Goal: Task Accomplishment & Management: Use online tool/utility

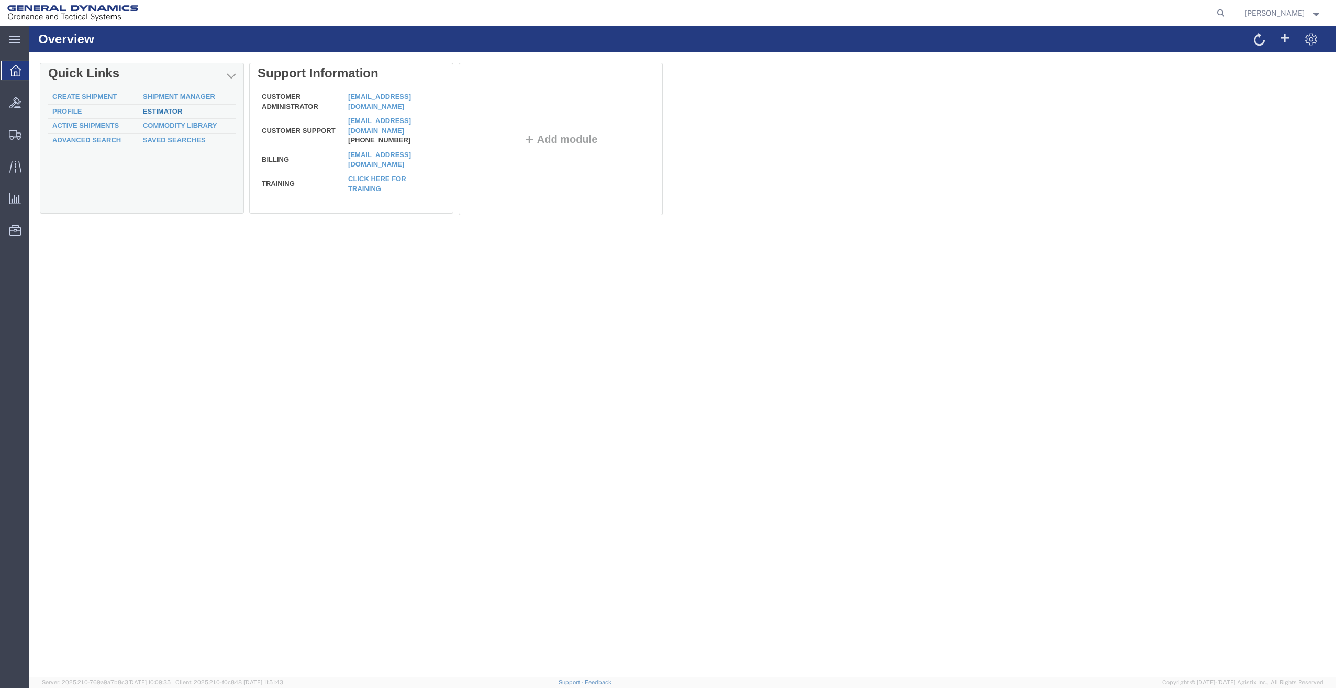
click at [149, 111] on link "Estimator" at bounding box center [162, 111] width 39 height 8
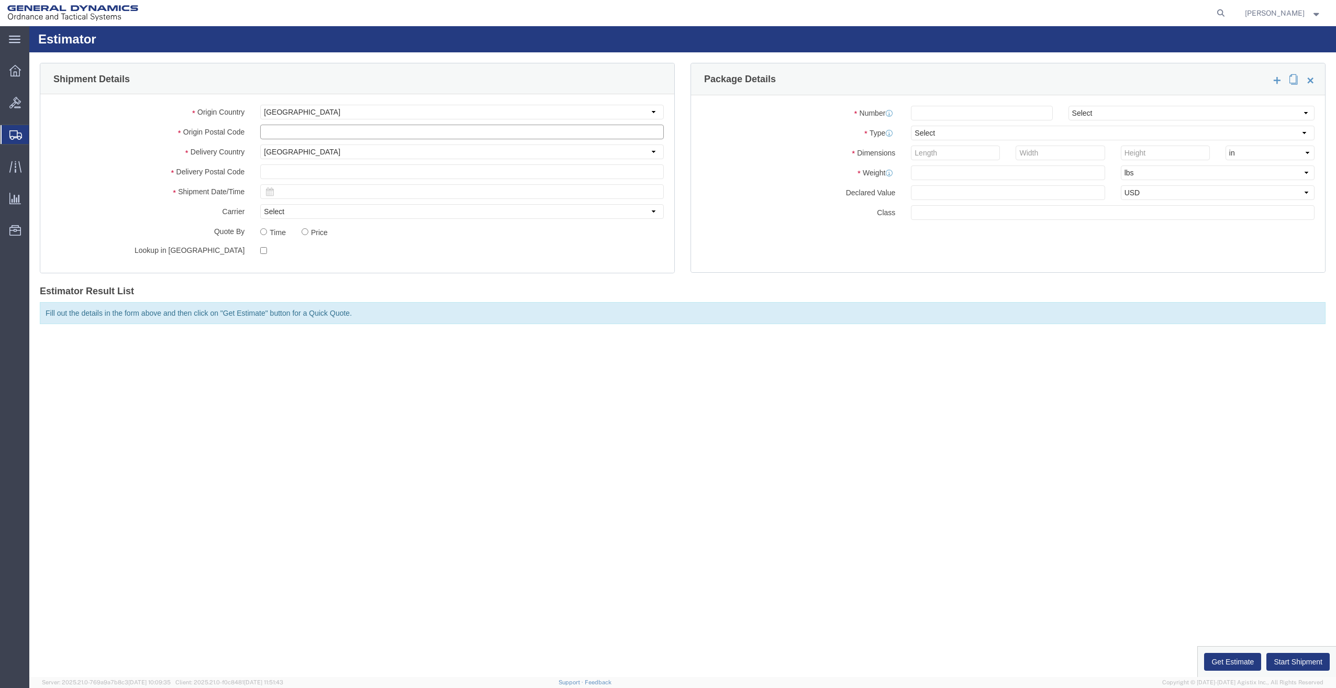
click at [297, 130] on input "text" at bounding box center [462, 132] width 404 height 15
type input "04072"
click at [308, 170] on input "text" at bounding box center [462, 171] width 404 height 15
type input "73013"
click at [270, 194] on icon at bounding box center [269, 191] width 8 height 8
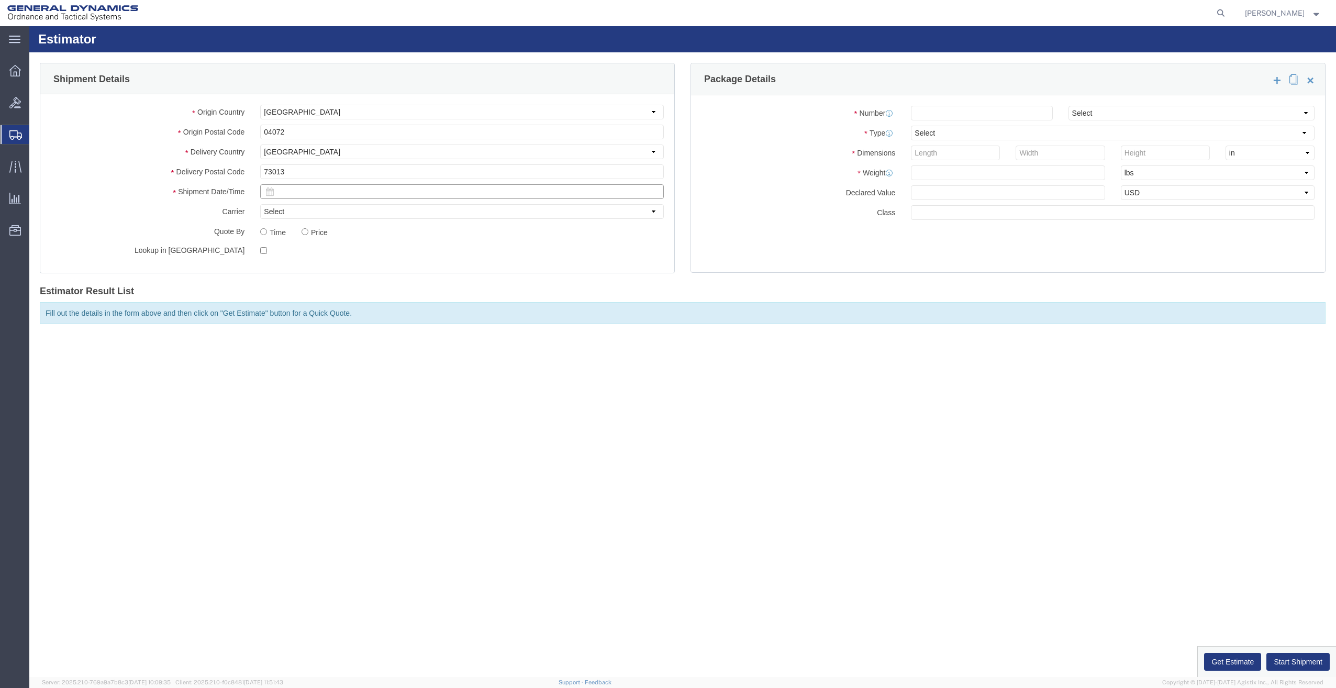
click at [294, 198] on input "text" at bounding box center [462, 191] width 404 height 15
click at [308, 189] on input "text" at bounding box center [462, 191] width 404 height 15
click at [275, 209] on th at bounding box center [270, 210] width 16 height 16
click at [363, 209] on th at bounding box center [365, 210] width 16 height 16
click at [308, 274] on td "14" at bounding box center [303, 273] width 16 height 16
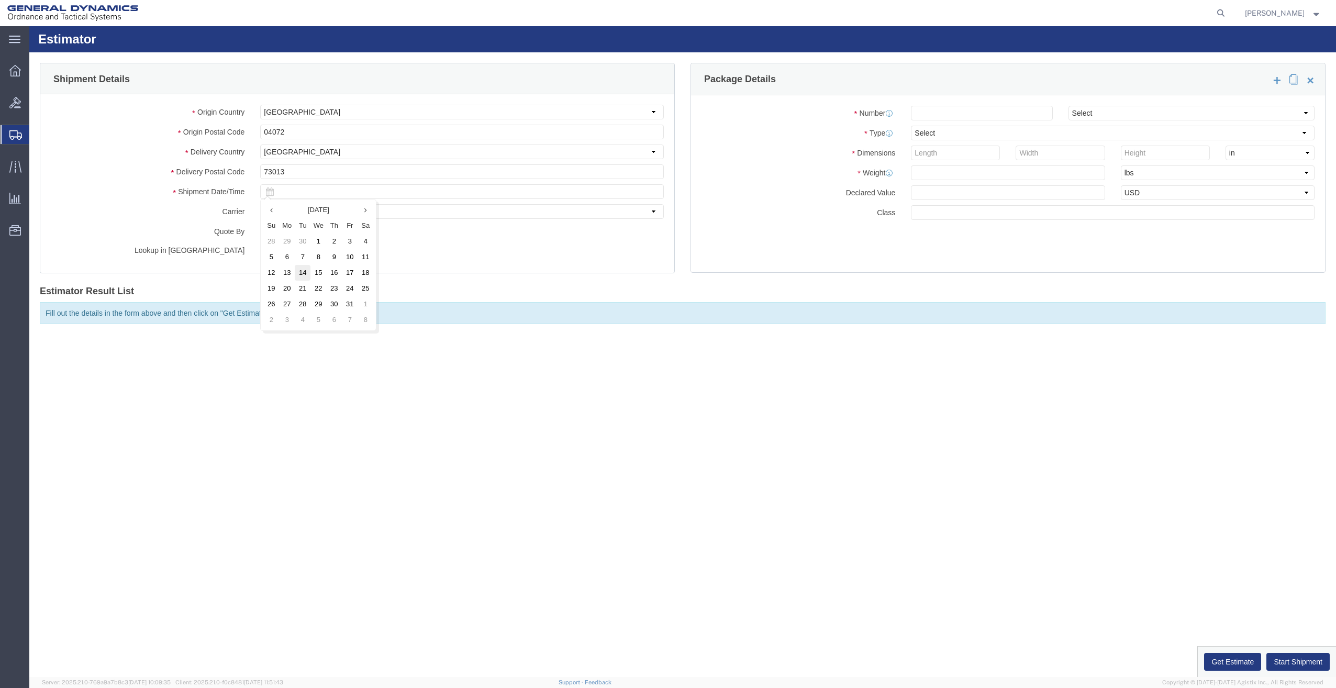
type input "10/14/2025"
click at [959, 216] on input "text" at bounding box center [1113, 212] width 404 height 15
type input "85"
click at [946, 111] on input "number" at bounding box center [981, 113] width 141 height 15
type input "2"
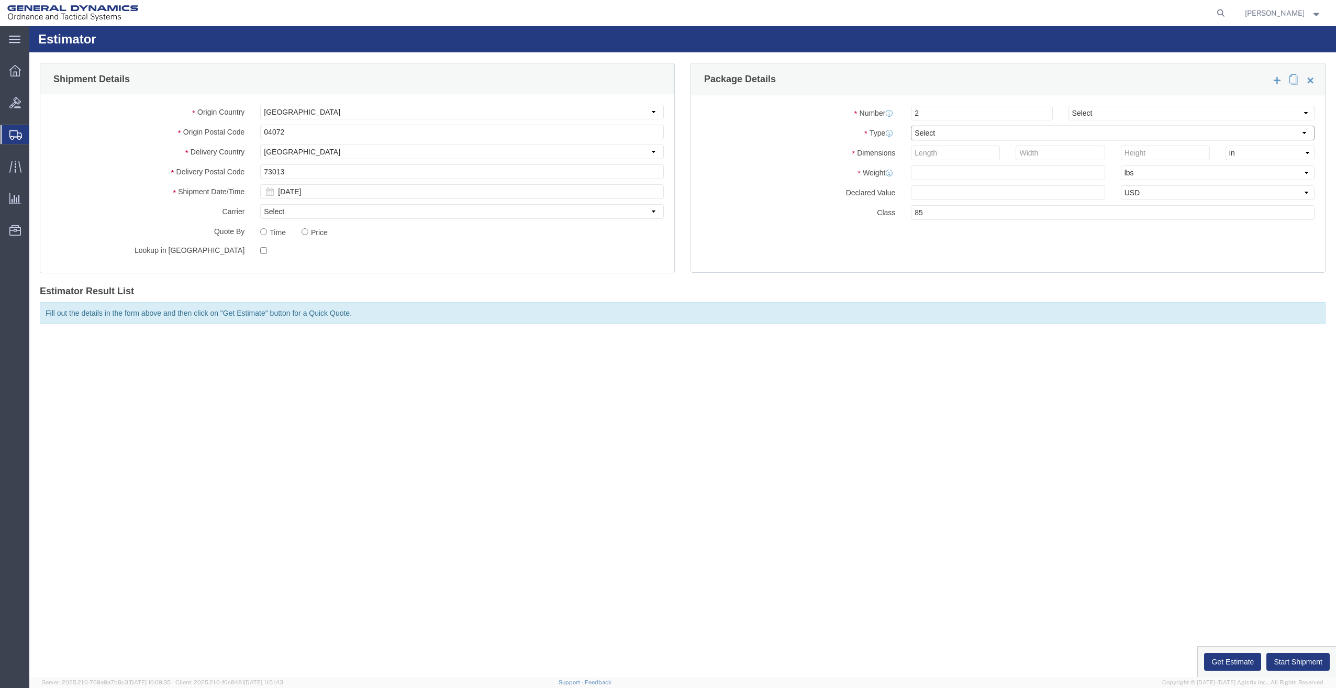
click at [949, 130] on select "Select Bale(s) Basket(s) Bolt(s) Bottle(s) Buckets Bulk Bundle(s) Can(s) Cardbo…" at bounding box center [1113, 133] width 404 height 15
select select "PSNS"
click at [911, 126] on select "Select Bale(s) Basket(s) Bolt(s) Bottle(s) Buckets Bulk Bundle(s) Can(s) Cardbo…" at bounding box center [1113, 133] width 404 height 15
click at [956, 155] on input "number" at bounding box center [955, 152] width 89 height 15
type input "48"
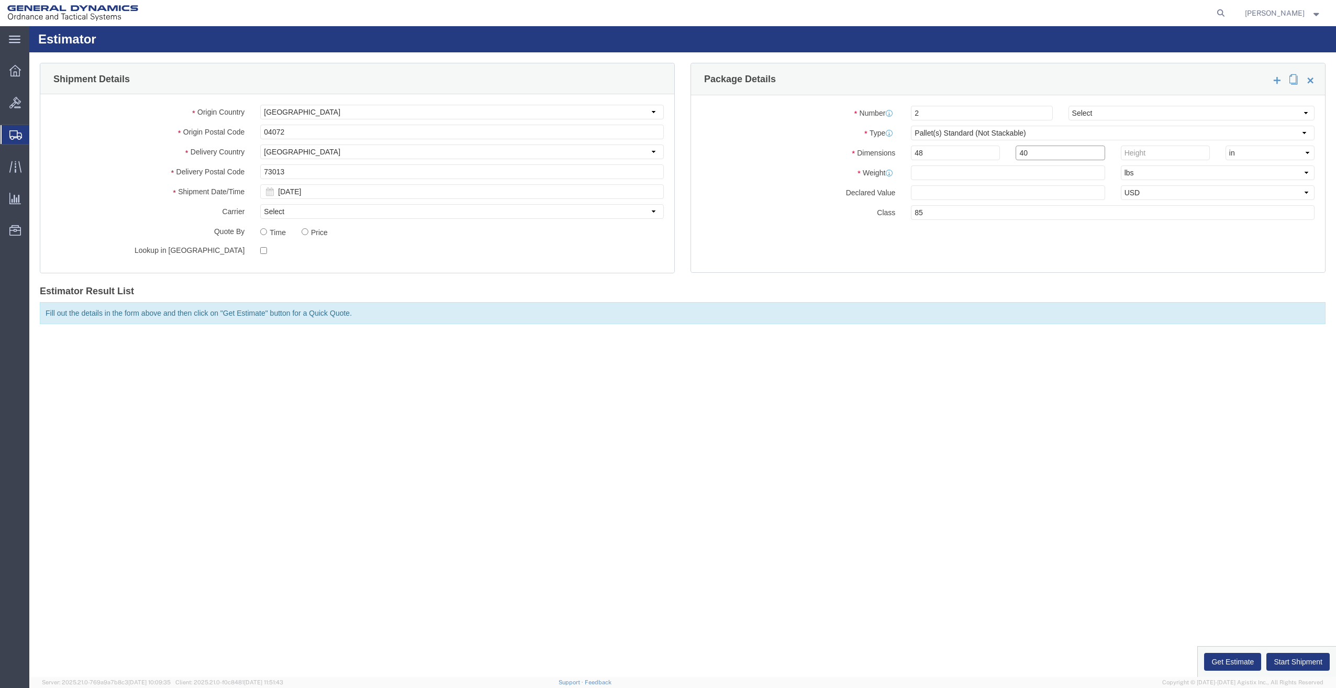
type input "40"
type input "35"
click at [1239, 662] on button "Get Estimate" at bounding box center [1232, 662] width 57 height 18
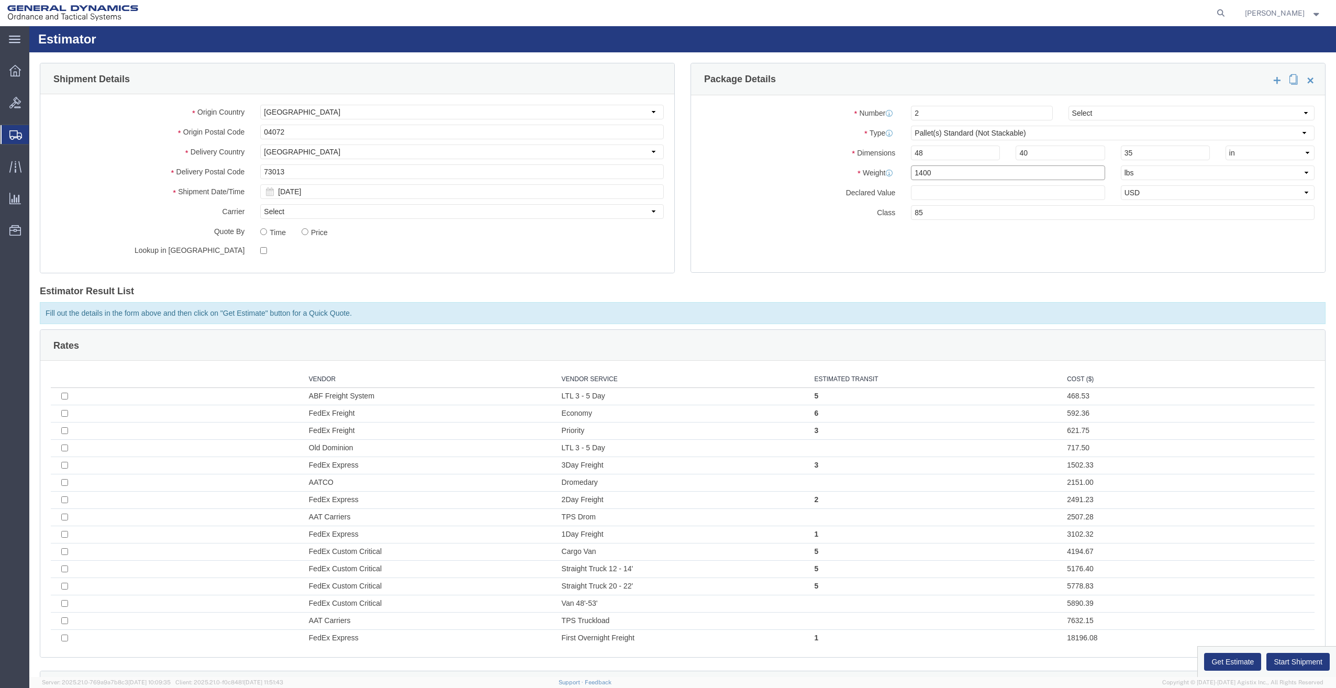
drag, startPoint x: 939, startPoint y: 173, endPoint x: 778, endPoint y: 193, distance: 162.9
click at [778, 193] on div "Number 2 Select Air Less than Truckload Multi-Leg Ocean Freight Rail Small Parc…" at bounding box center [1008, 183] width 634 height 177
type input "1758"
click at [895, 220] on div "Number 2 Select Air Less than Truckload Multi-Leg Ocean Freight Rail Small Parc…" at bounding box center [1008, 183] width 634 height 177
drag, startPoint x: 295, startPoint y: 172, endPoint x: 130, endPoint y: 212, distance: 170.2
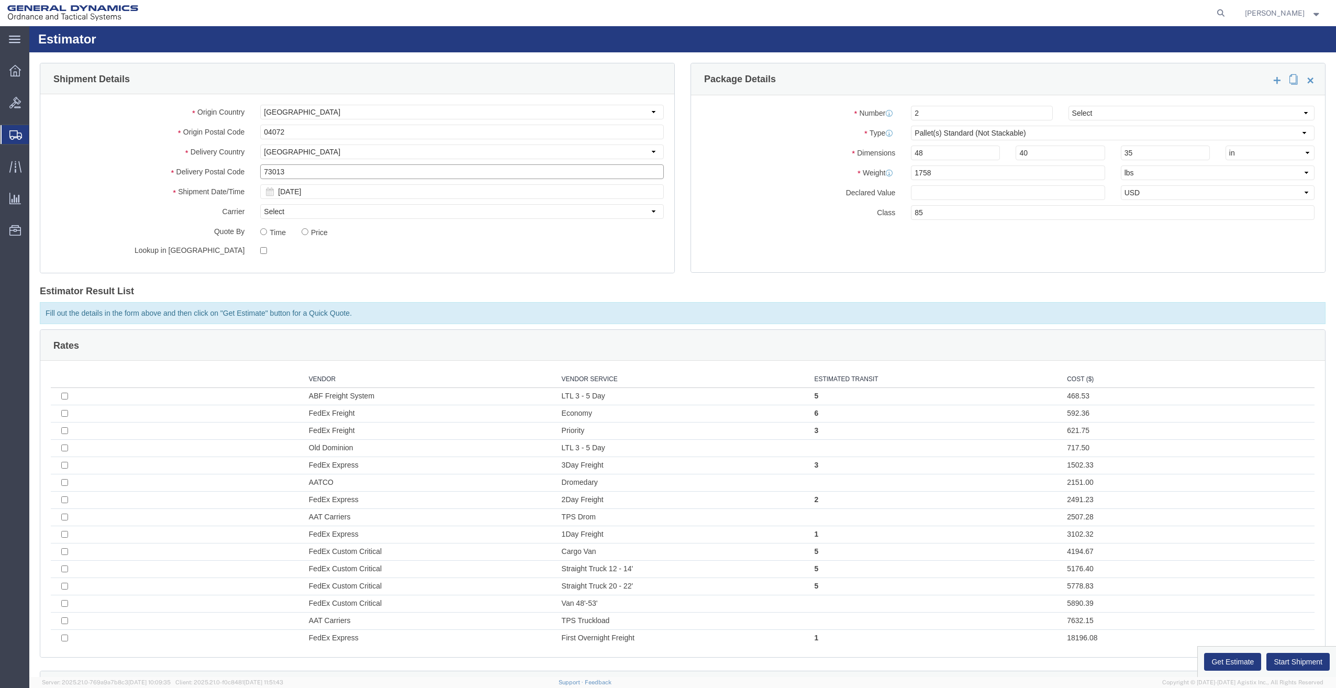
click at [130, 212] on div "Origin Country Select Afghanistan Åland Islands Albania Algeria American Samoa …" at bounding box center [357, 183] width 634 height 178
type input "29210"
click at [1221, 663] on button "Get Estimate" at bounding box center [1232, 662] width 57 height 18
